Goal: Find specific page/section: Find specific page/section

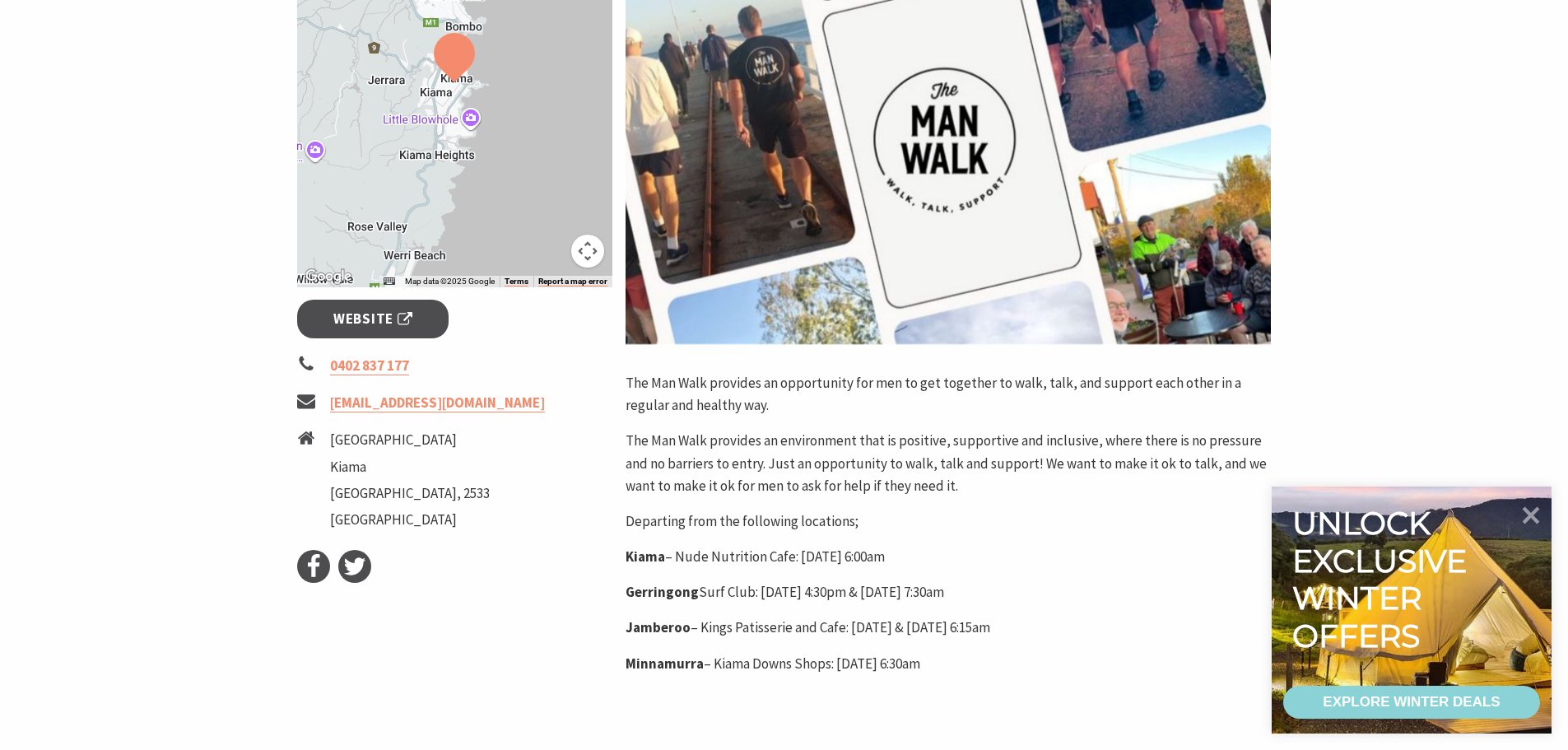
scroll to position [411, 0]
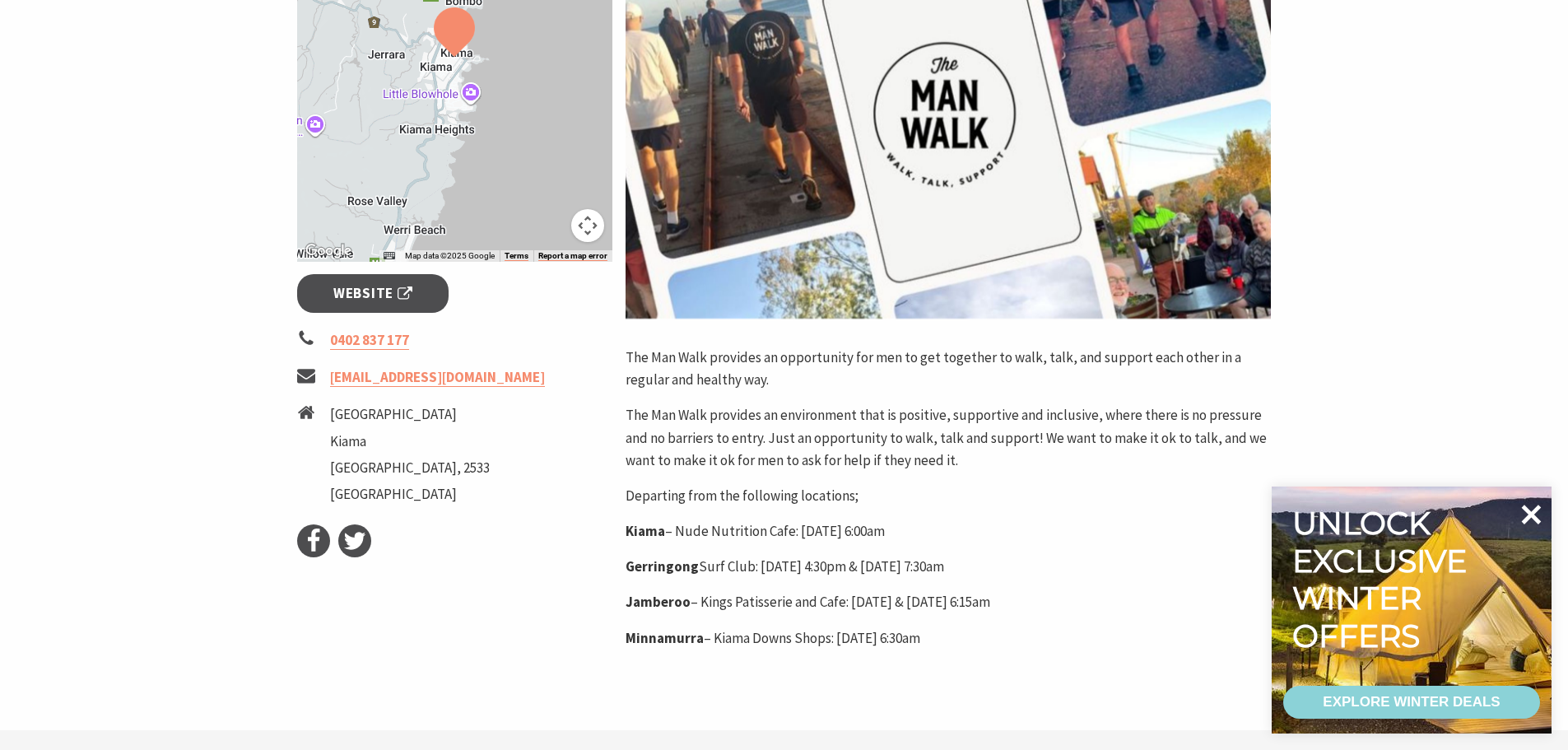
click at [1533, 513] on icon at bounding box center [1532, 514] width 20 height 20
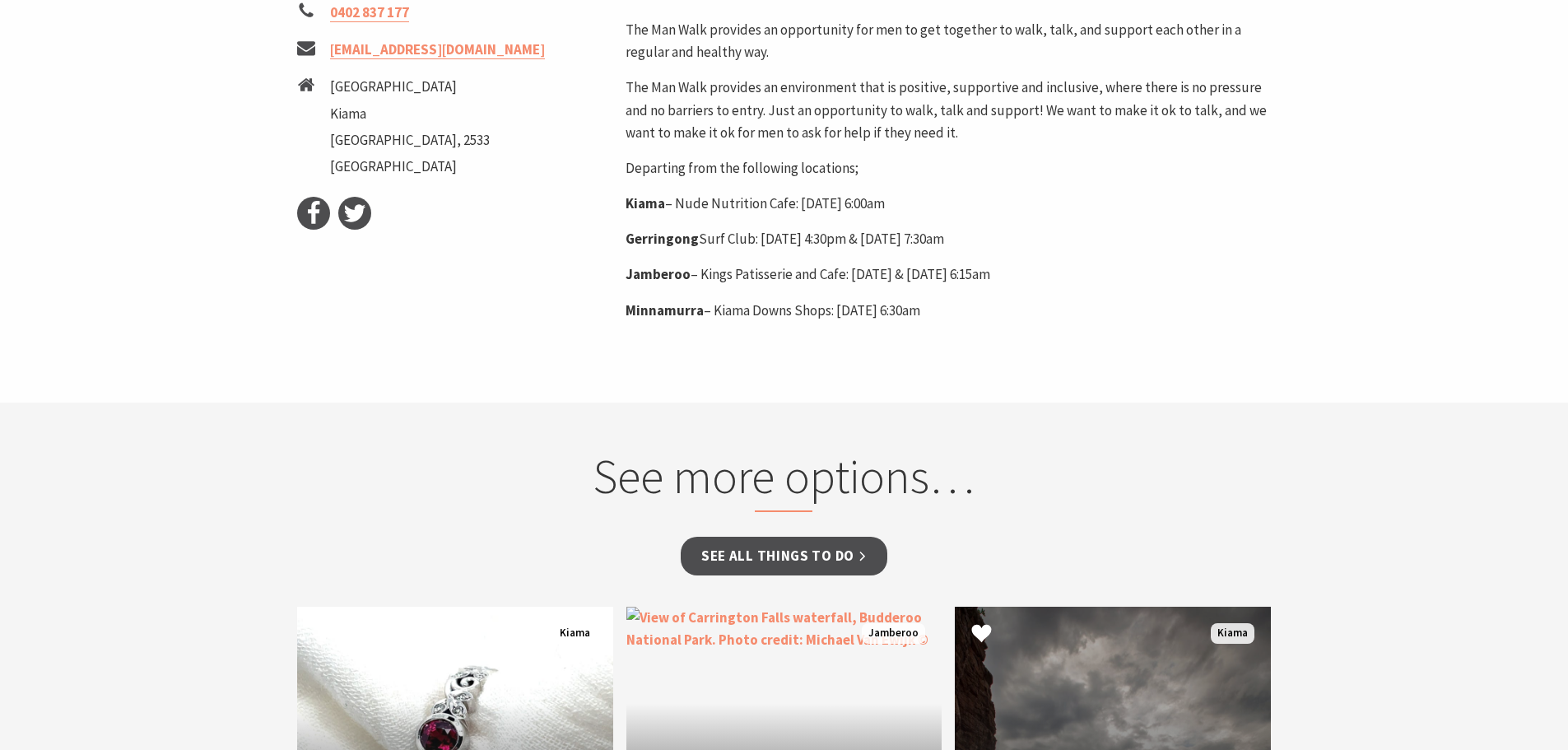
scroll to position [1071, 0]
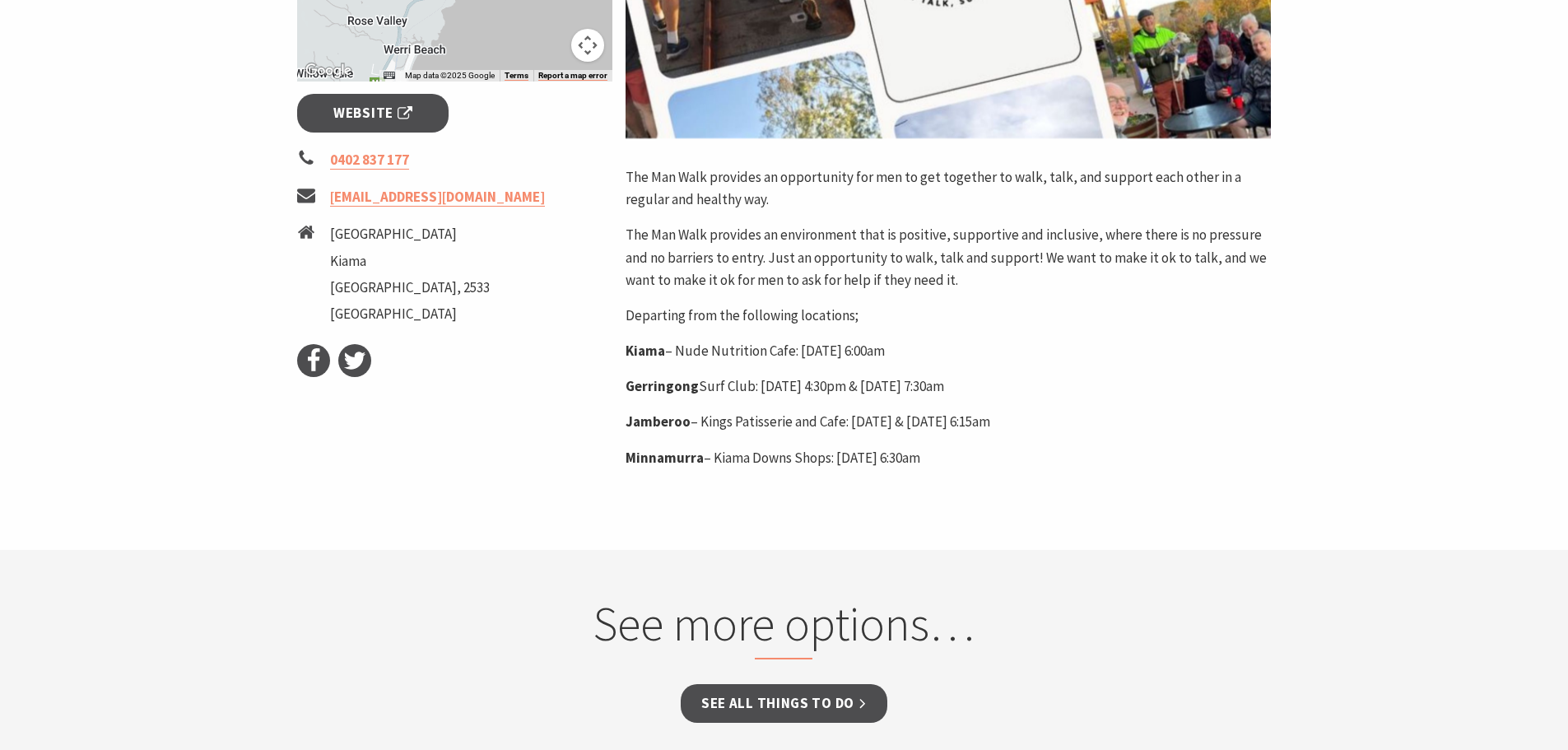
scroll to position [411, 0]
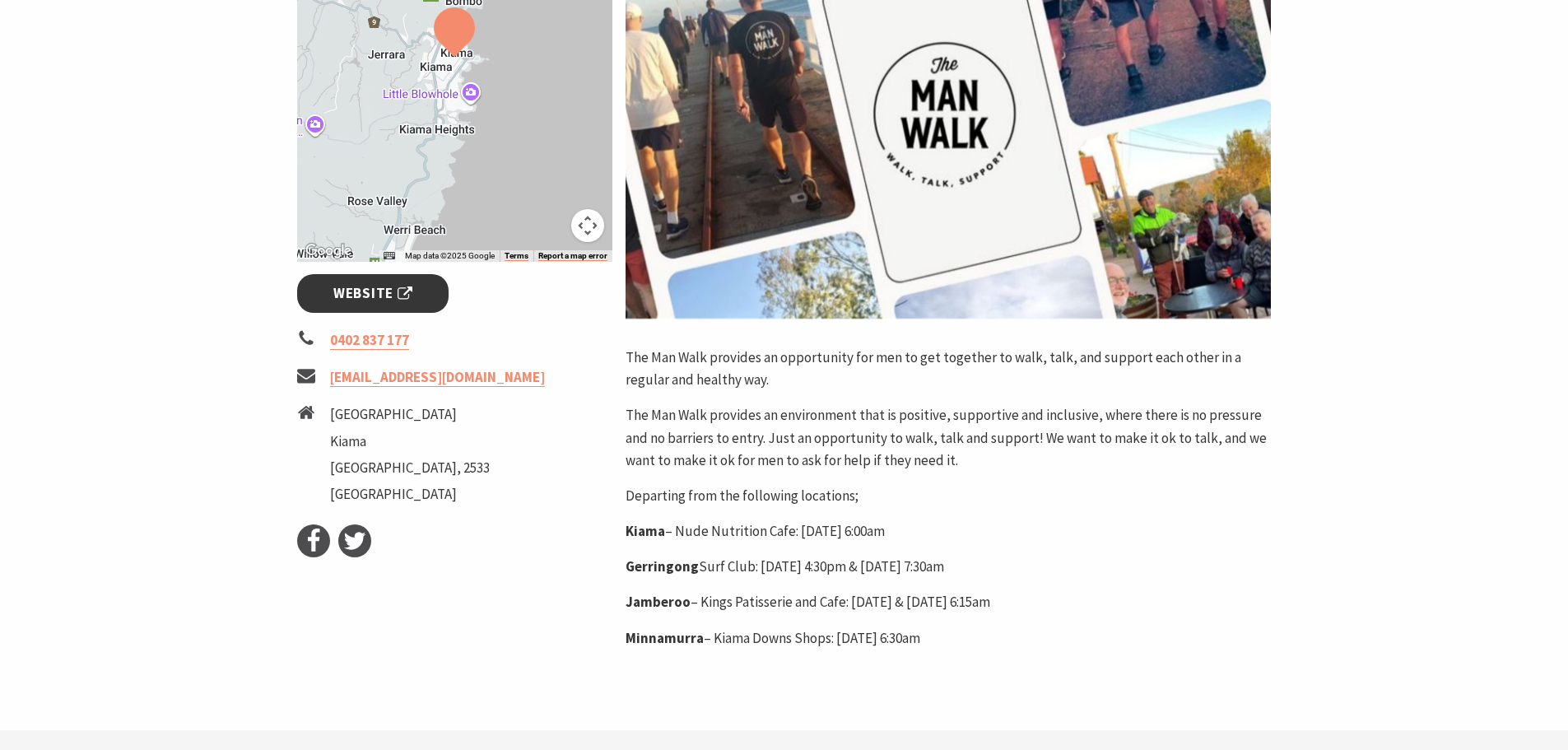
click at [387, 295] on span "Website" at bounding box center [372, 294] width 79 height 22
